Goal: Task Accomplishment & Management: Use online tool/utility

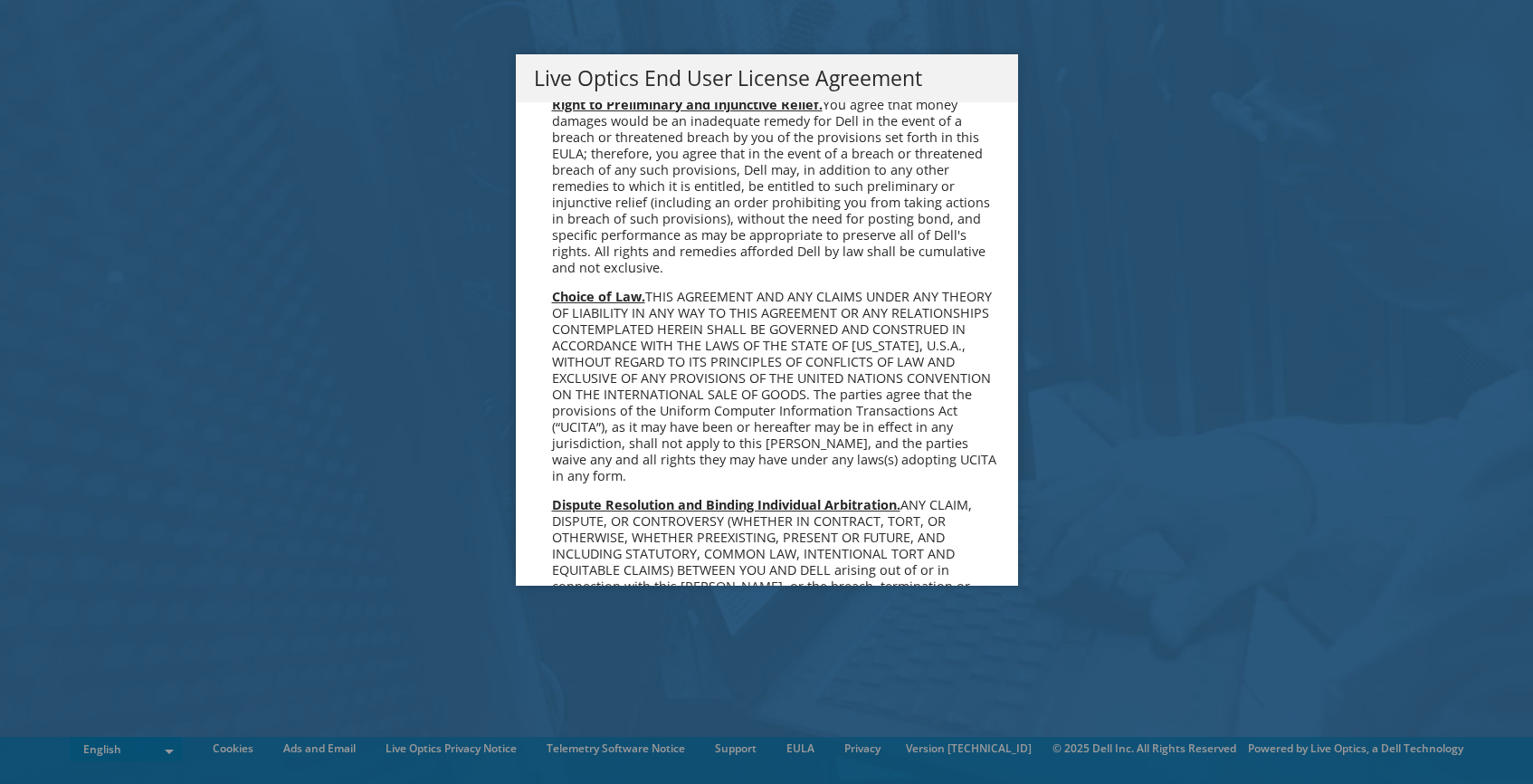
scroll to position [6876, 0]
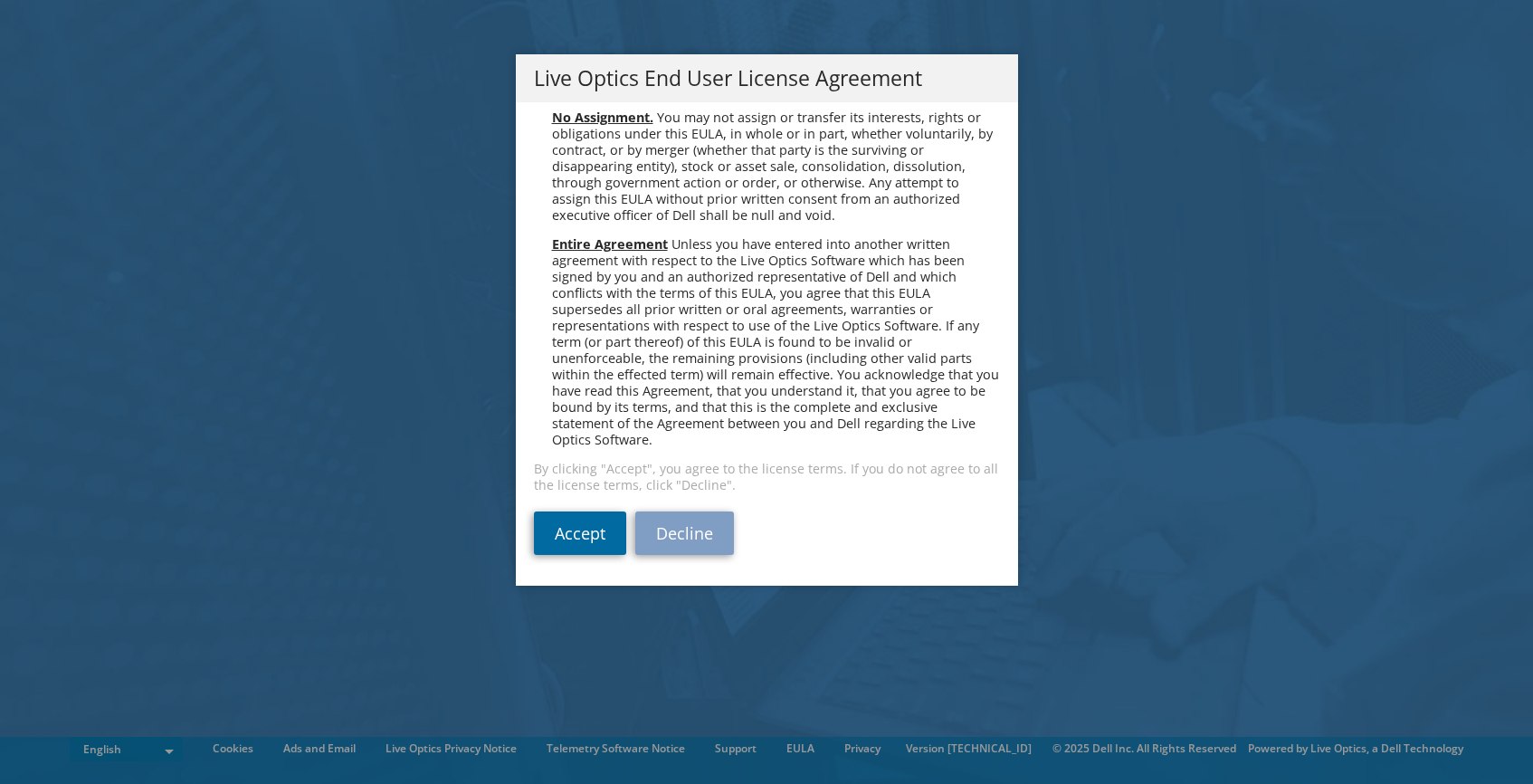
click at [578, 541] on link "Accept" at bounding box center [581, 533] width 93 height 44
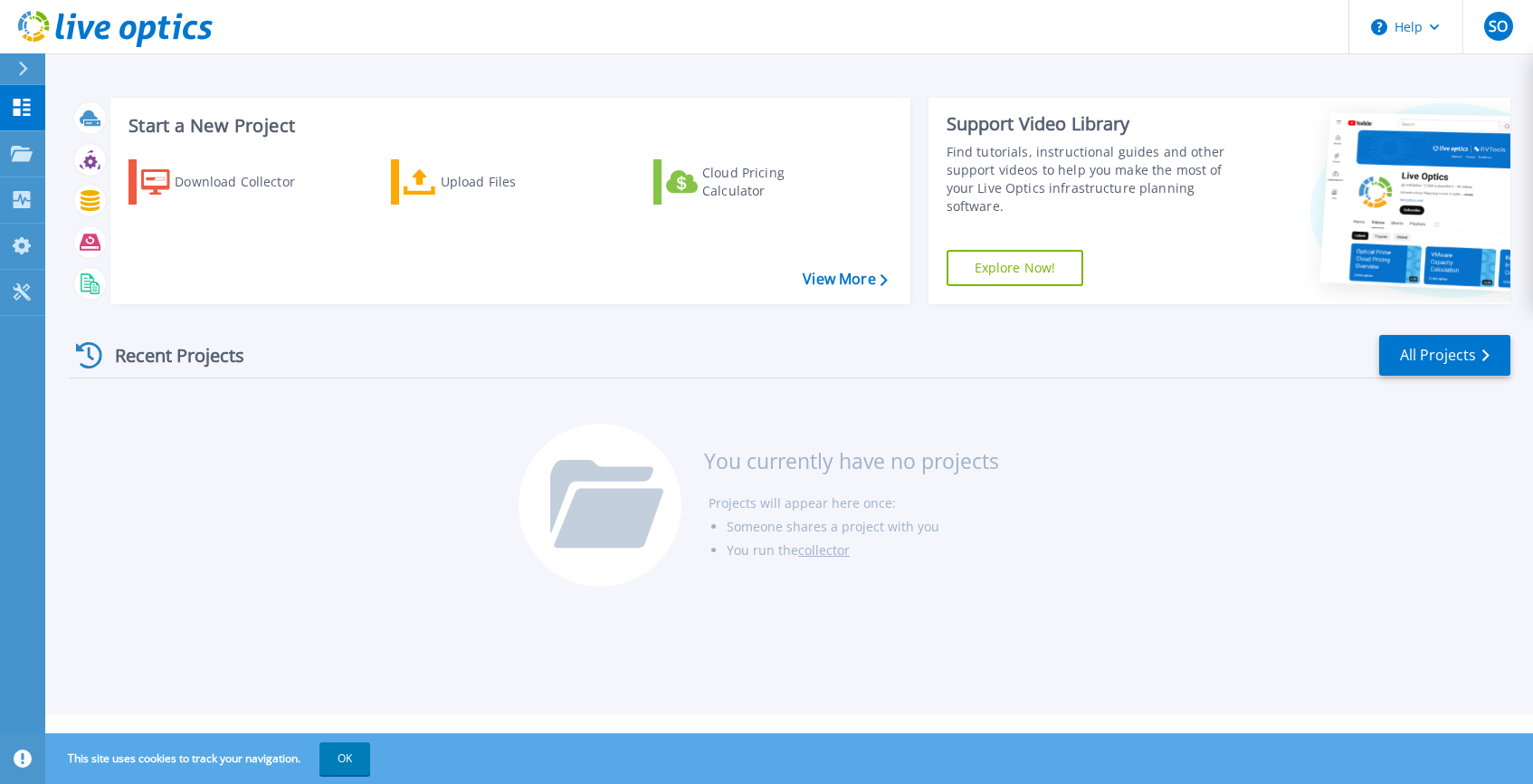
click at [176, 529] on div "Recent Projects All Projects You currently have no projects Projects will appea…" at bounding box center [791, 462] width 1441 height 286
click at [342, 757] on button "OK" at bounding box center [345, 758] width 51 height 32
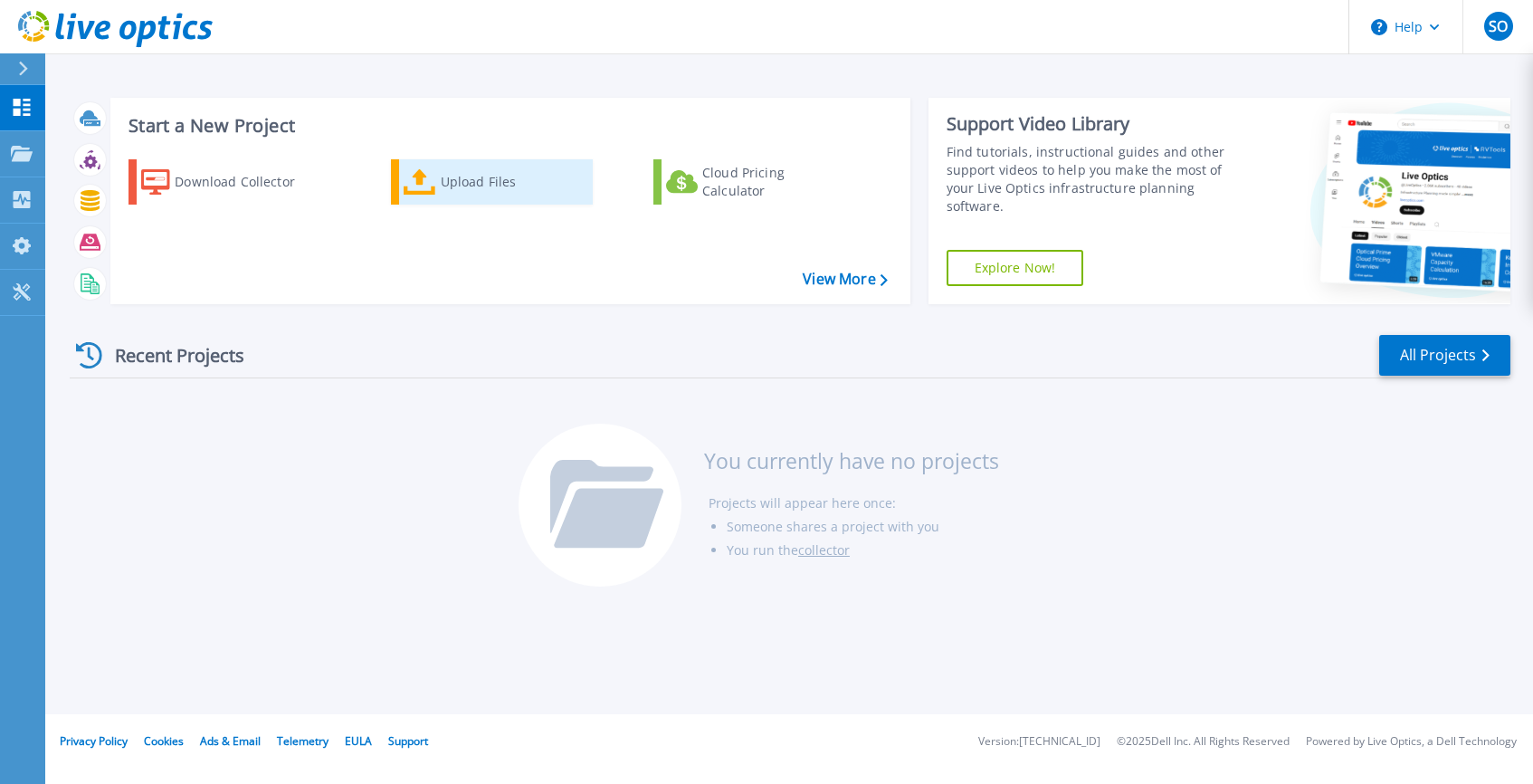
click at [423, 188] on icon at bounding box center [420, 183] width 32 height 26
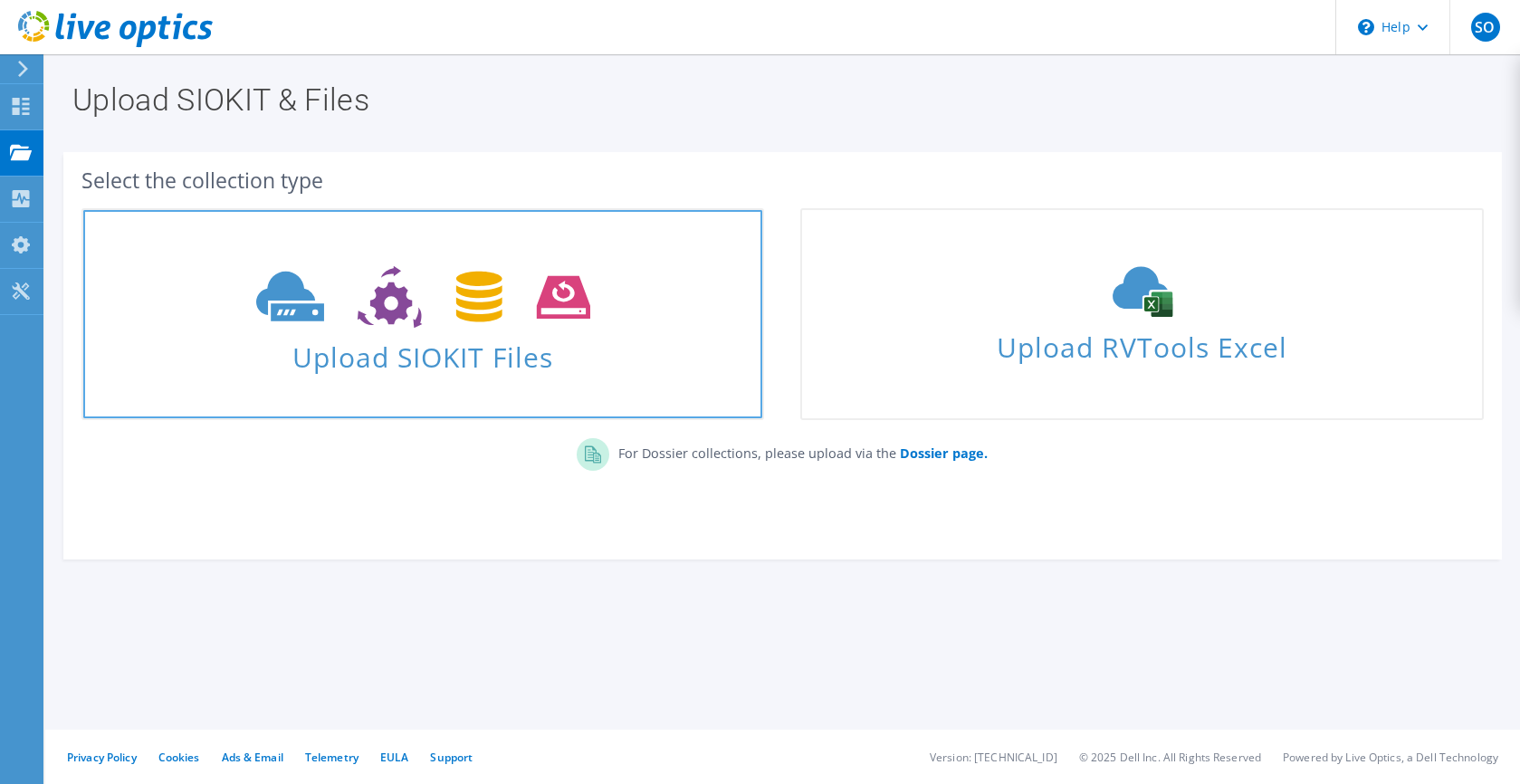
click at [378, 371] on span "Upload SIOKIT Files" at bounding box center [423, 351] width 679 height 39
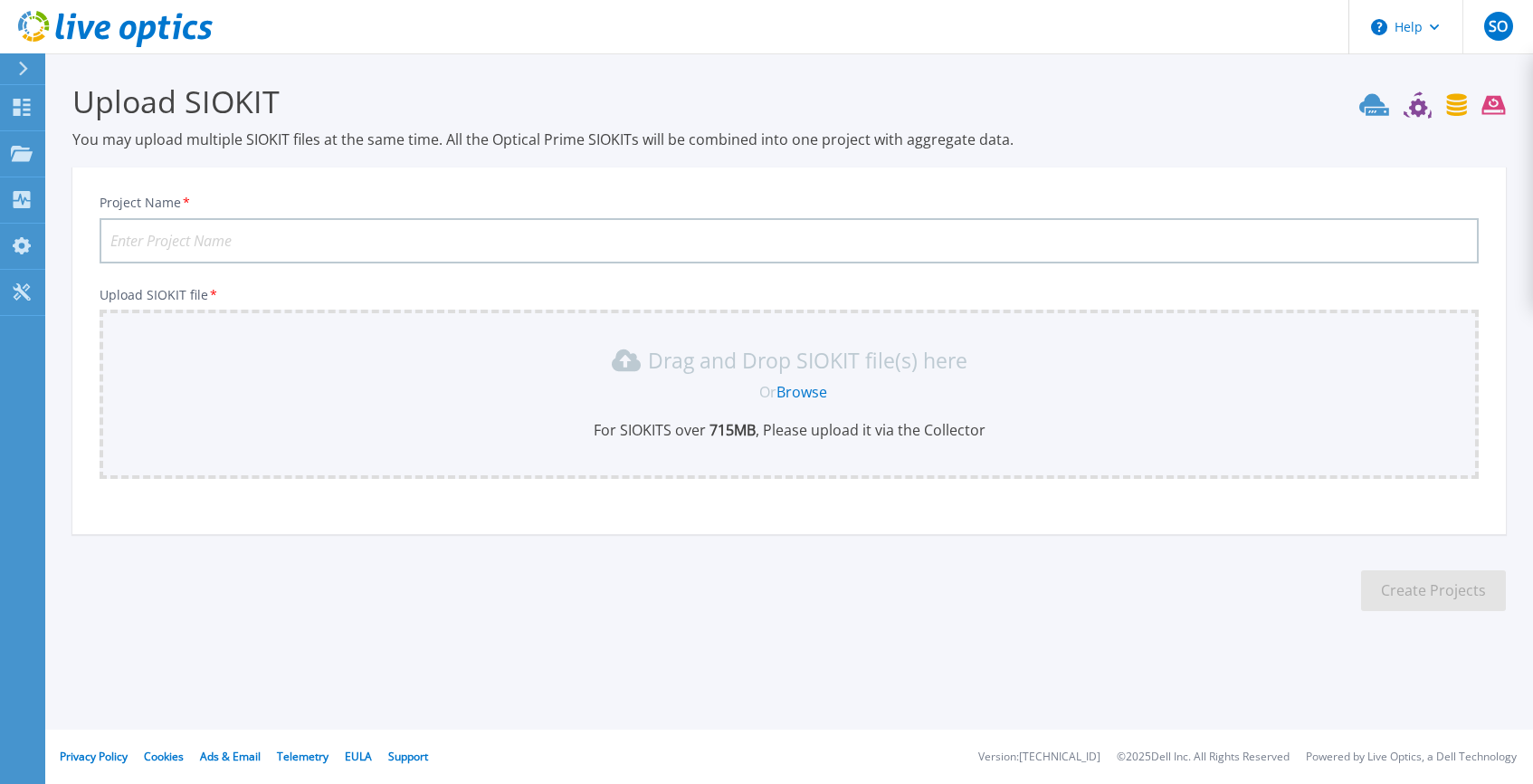
click at [807, 394] on link "Browse" at bounding box center [802, 392] width 51 height 20
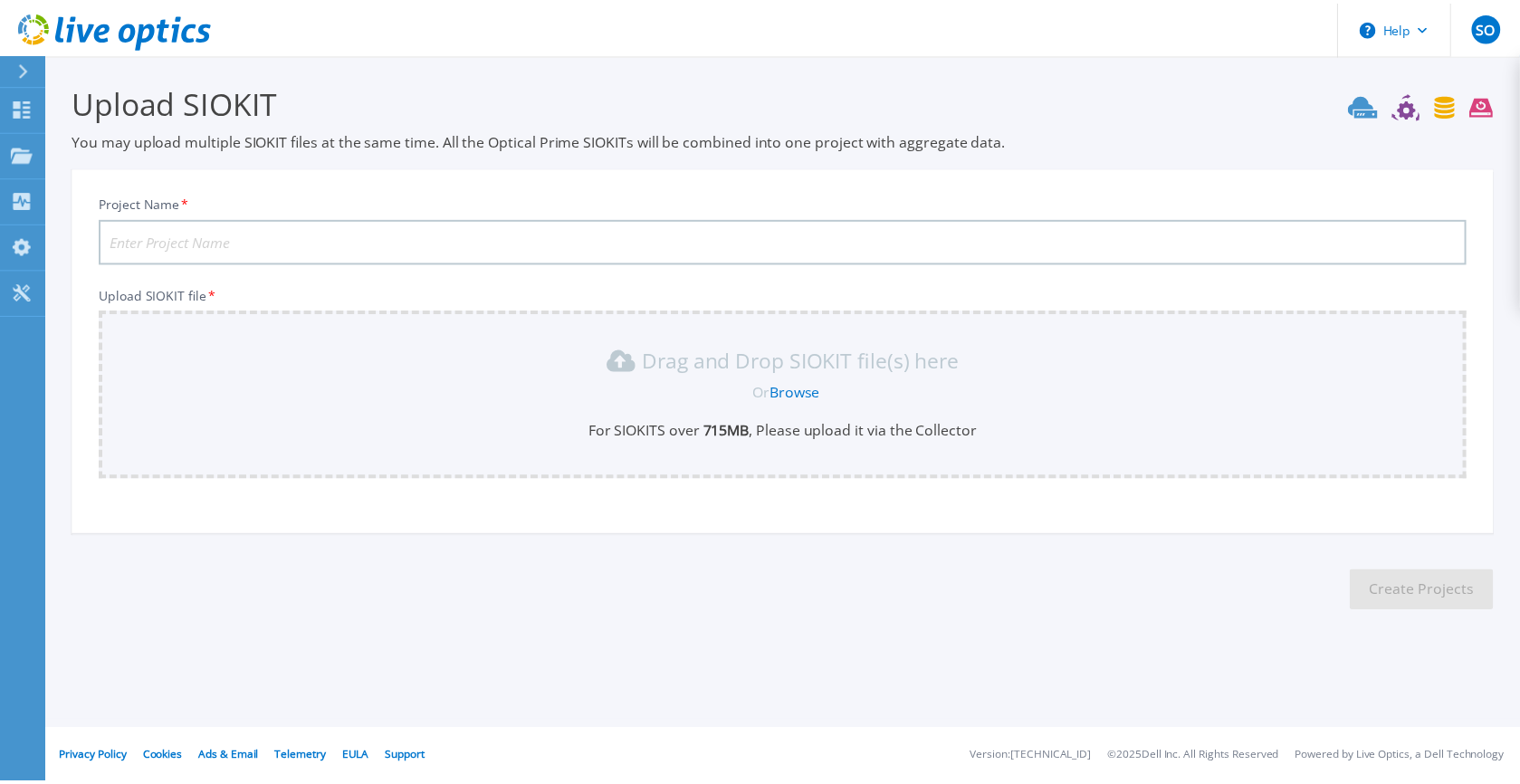
scroll to position [24, 0]
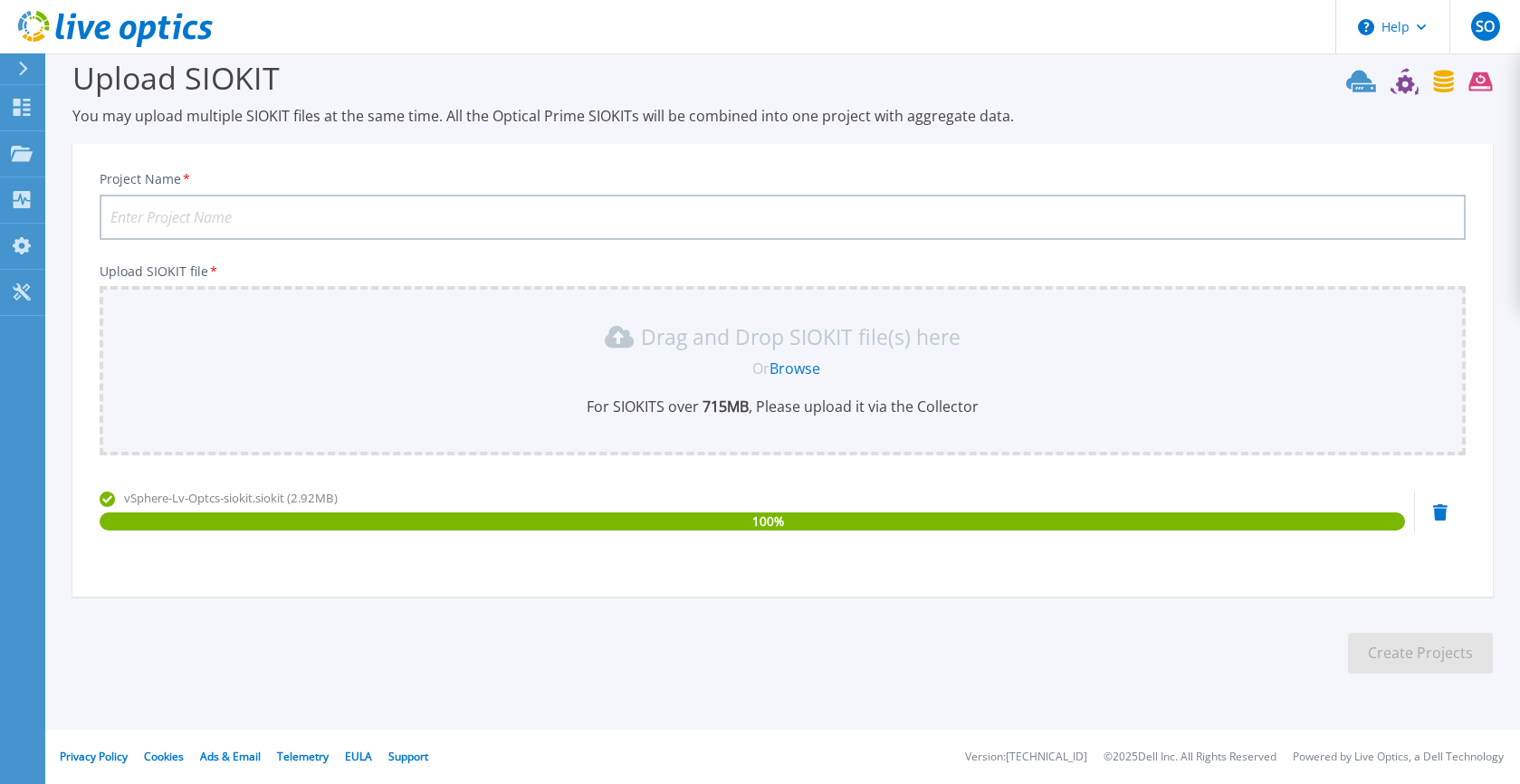
click at [252, 212] on input "Project Name *" at bounding box center [782, 218] width 1366 height 45
type input "DuosTech vSphere"
click at [1427, 669] on button "Create Projects" at bounding box center [1420, 653] width 145 height 41
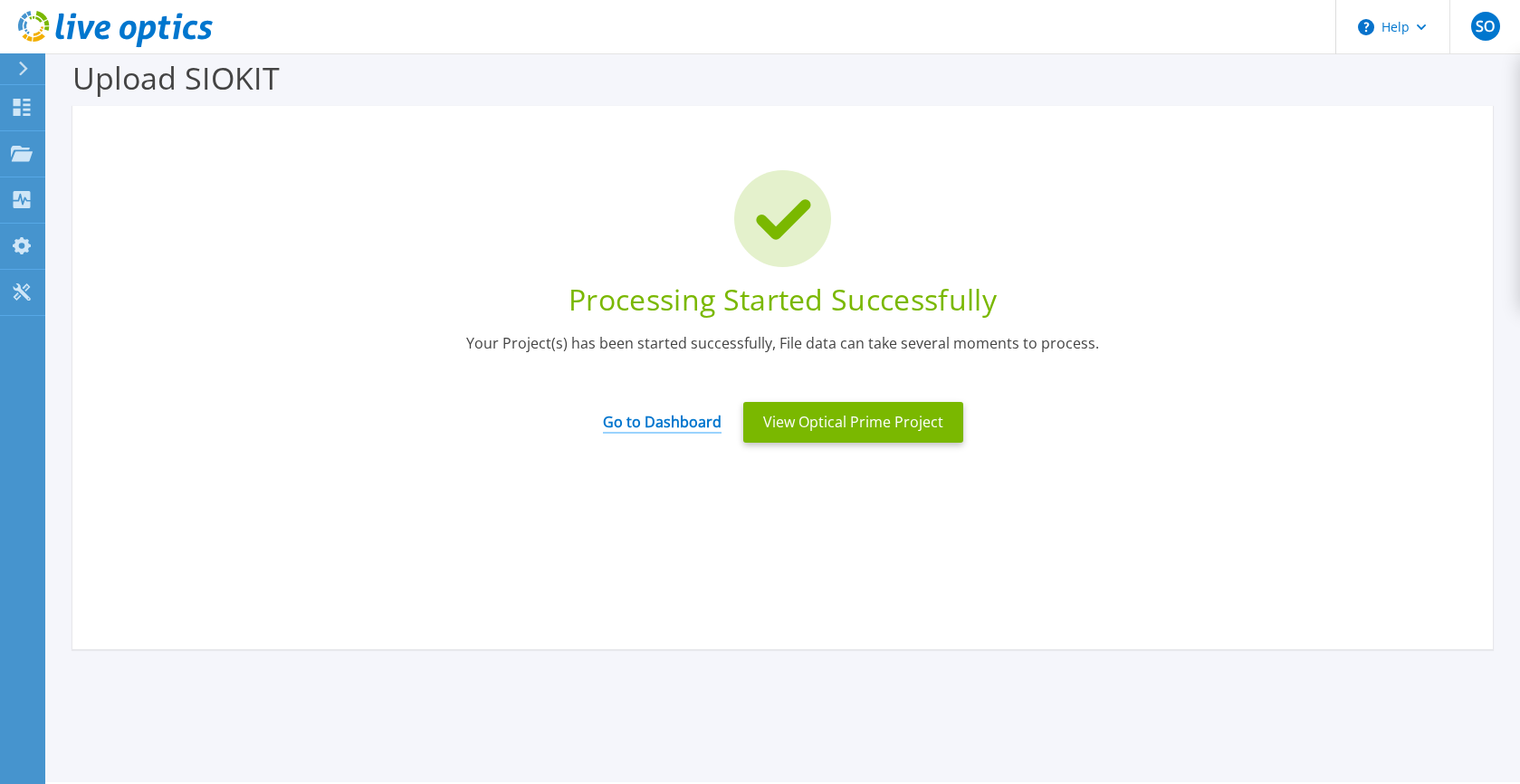
click at [638, 427] on link "Go to Dashboard" at bounding box center [661, 415] width 118 height 35
